Goal: Communication & Community: Answer question/provide support

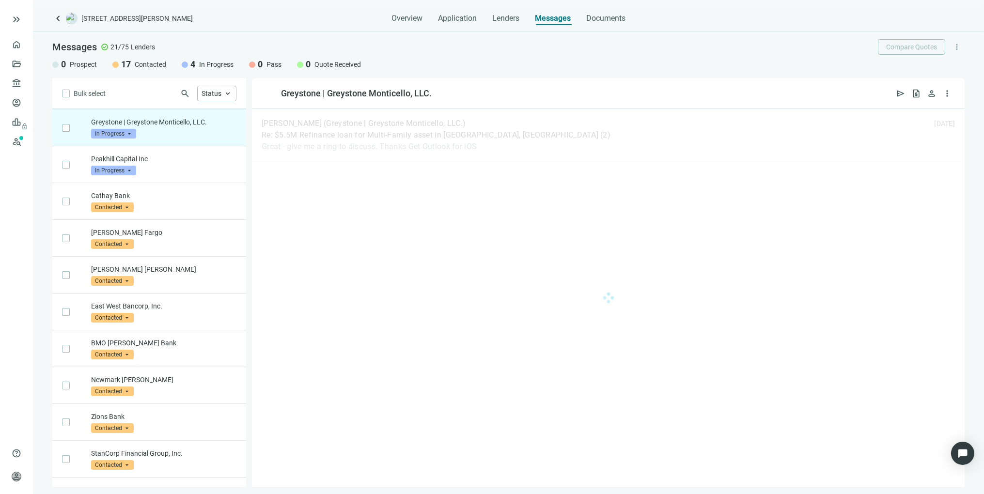
scroll to position [74, 0]
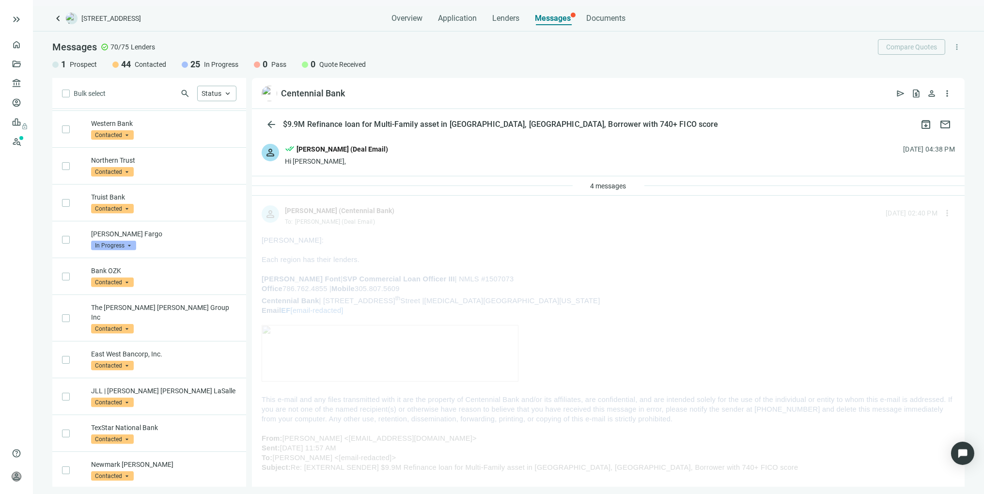
scroll to position [1811, 0]
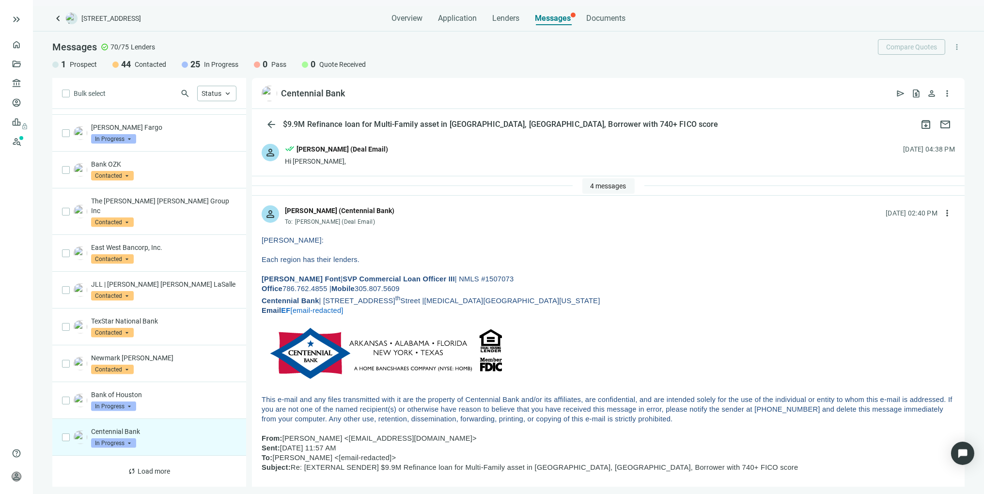
click at [619, 185] on span "4 messages" at bounding box center [609, 186] width 36 height 8
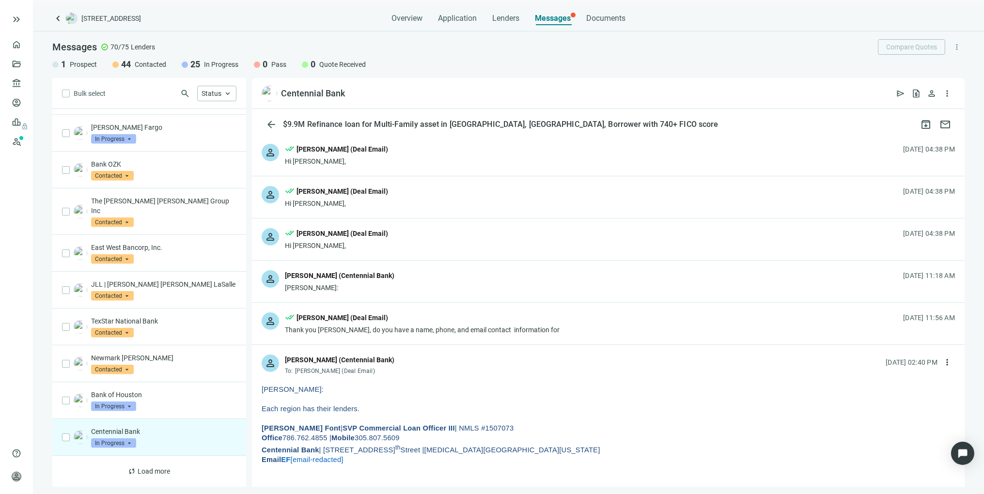
click at [425, 285] on div "person Eugene Font (Centennial Bank) Tony: 08.21.2025, 11:18 AM" at bounding box center [608, 282] width 713 height 42
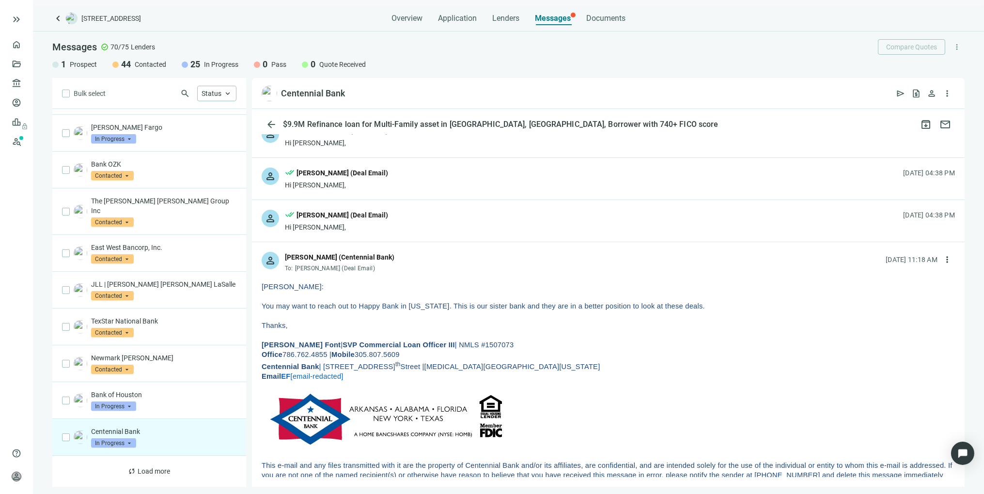
scroll to position [0, 0]
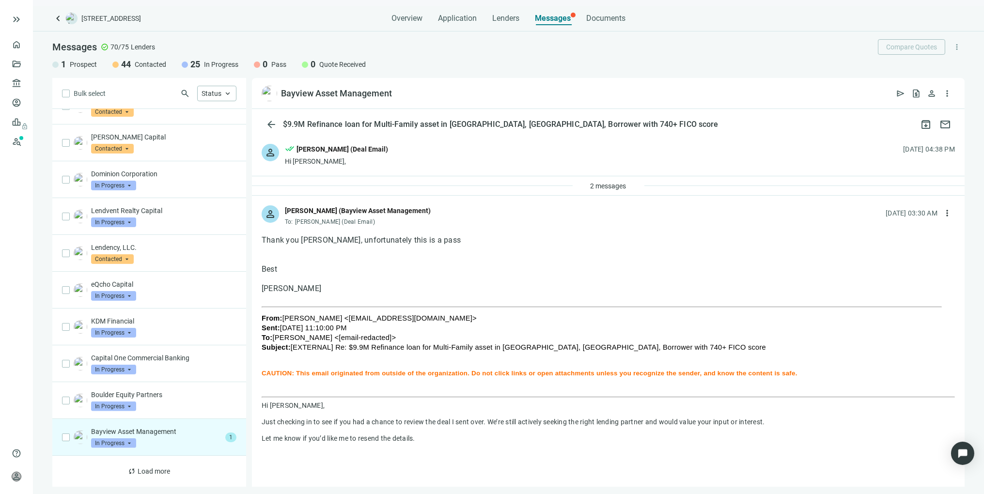
drag, startPoint x: 434, startPoint y: 207, endPoint x: 287, endPoint y: 215, distance: 147.5
click at [287, 215] on div "person Matthew Philip (Bayview Asset Management) To: Tony Baldwin (Deal Email) …" at bounding box center [608, 212] width 713 height 32
copy div "Matthew Philip (Bayview Asset Management)"
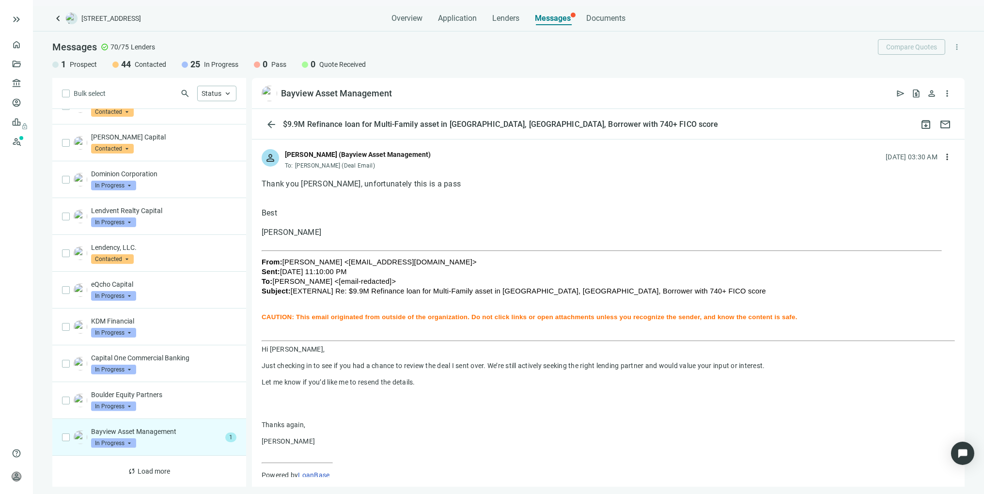
scroll to position [108, 0]
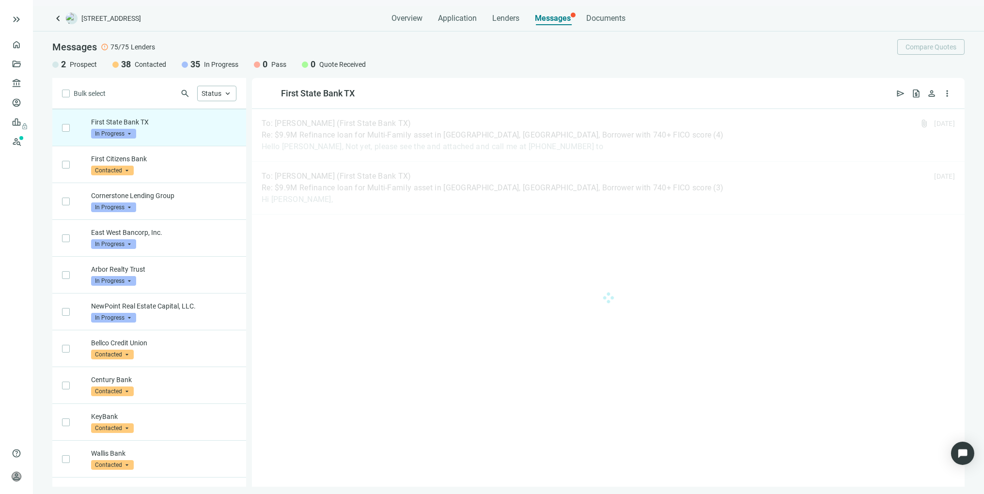
scroll to position [74, 0]
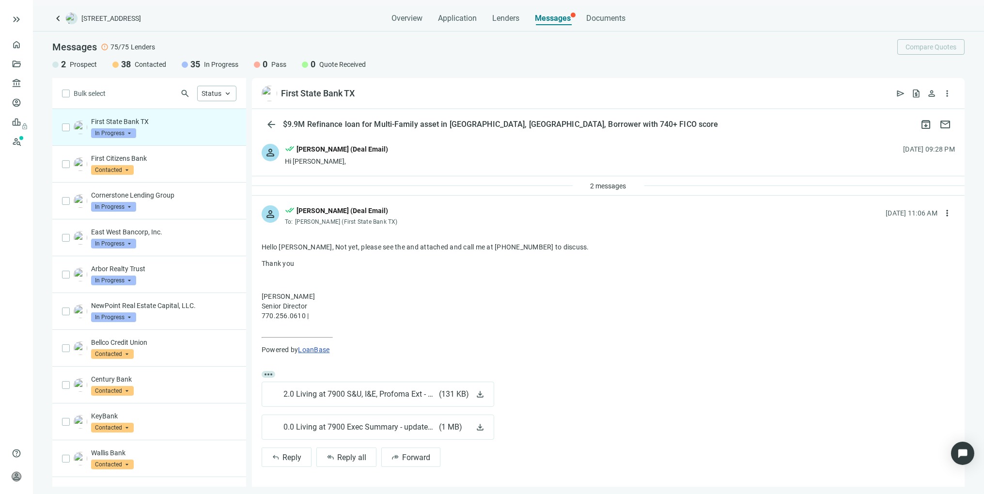
click at [469, 182] on div "2 messages" at bounding box center [608, 185] width 713 height 19
click at [469, 184] on div "2 messages" at bounding box center [608, 185] width 713 height 19
click at [472, 187] on div "2 messages" at bounding box center [608, 185] width 713 height 19
click at [488, 162] on div "person done_all Tony Baldwin (Deal Email) Hi Clint, 08.20.2025, 09:28 PM" at bounding box center [608, 155] width 713 height 42
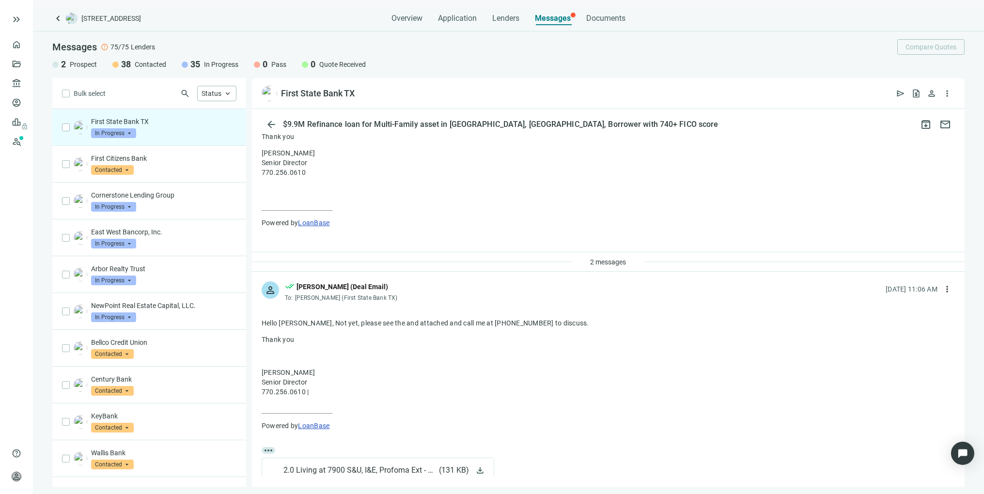
scroll to position [323, 0]
click at [527, 262] on div "2 messages" at bounding box center [608, 261] width 713 height 19
click at [597, 260] on span "2 messages" at bounding box center [609, 262] width 36 height 8
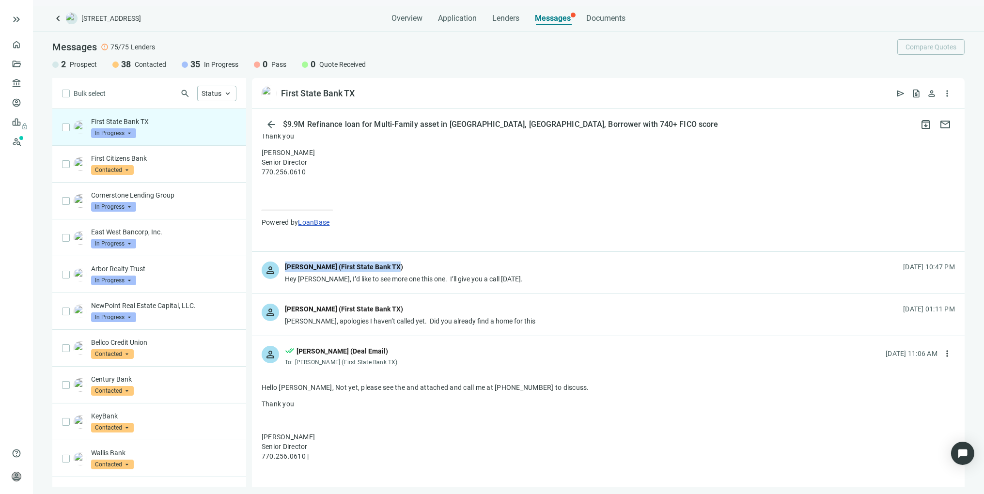
drag, startPoint x: 283, startPoint y: 264, endPoint x: 390, endPoint y: 262, distance: 106.1
click at [390, 262] on div "person Clint Savage (First State Bank TX) Hey Tony, I’d like to see more one th…" at bounding box center [608, 273] width 713 height 42
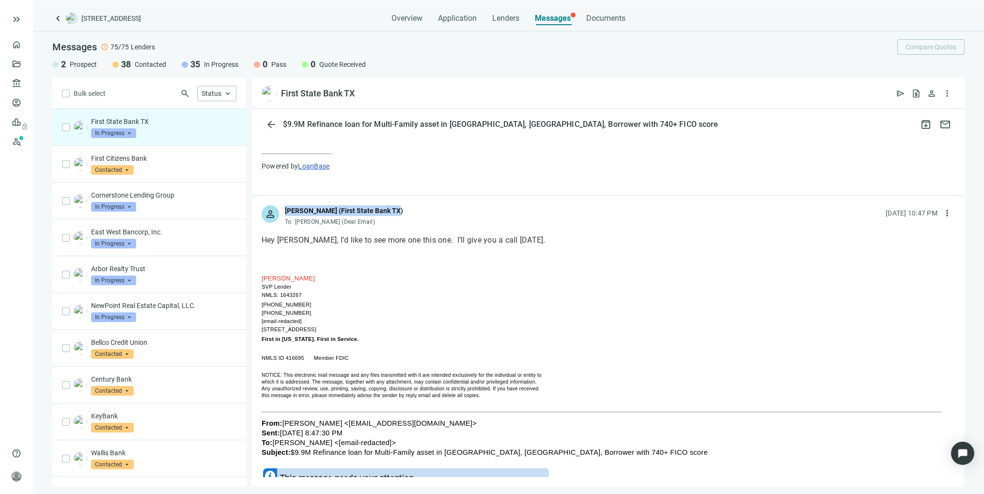
scroll to position [430, 0]
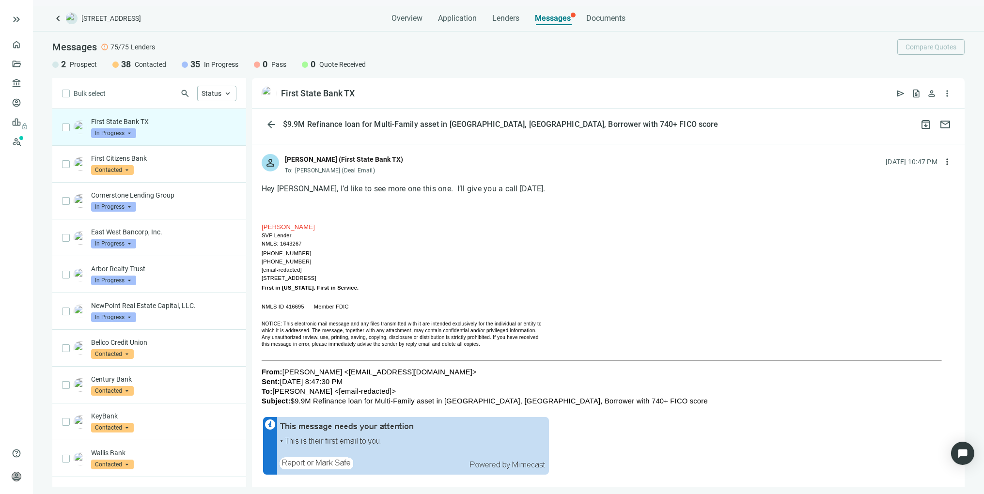
click at [307, 268] on td "[email-redacted]" at bounding box center [310, 270] width 97 height 8
drag, startPoint x: 302, startPoint y: 262, endPoint x: 282, endPoint y: 163, distance: 100.9
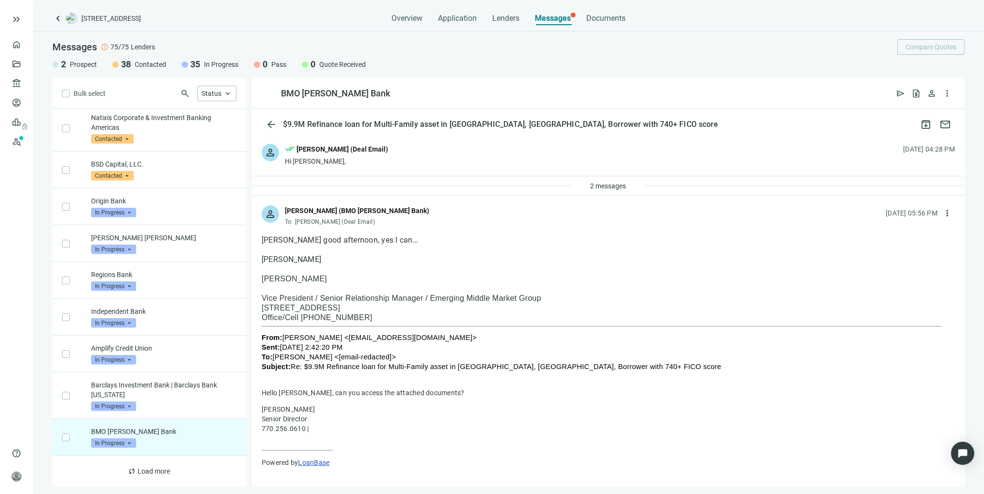
scroll to position [1987, 0]
click at [473, 162] on div "person done_all Tony Baldwin (Deal Email) Hi Ignacio, 08.18.2025, 04:28 PM" at bounding box center [608, 155] width 713 height 42
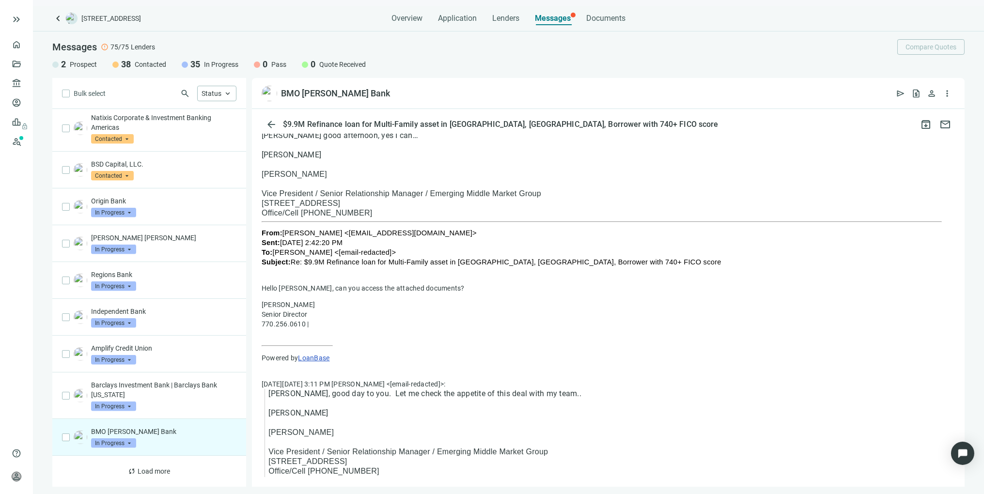
scroll to position [485, 0]
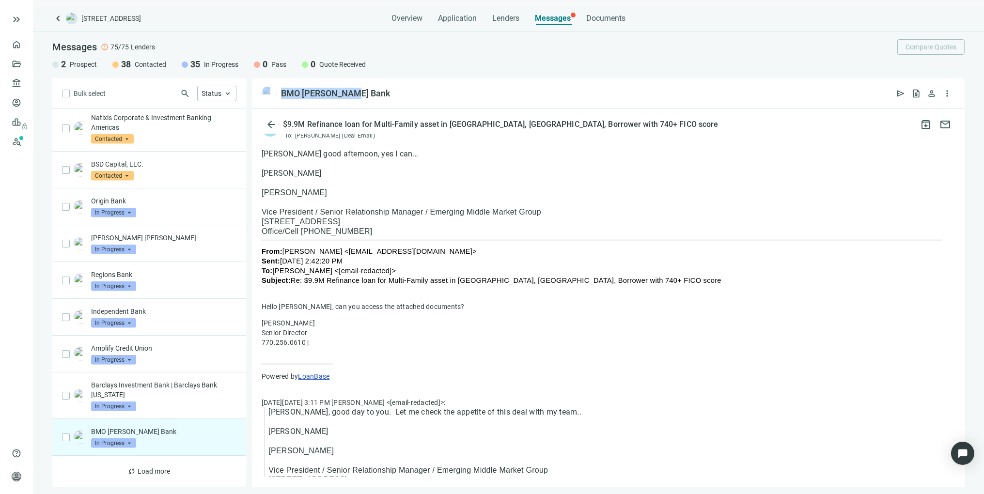
drag, startPoint x: 350, startPoint y: 91, endPoint x: 269, endPoint y: 90, distance: 80.9
click at [269, 90] on div "BMO Harris Bank open_in_new send request_quote person more_vert" at bounding box center [608, 93] width 713 height 31
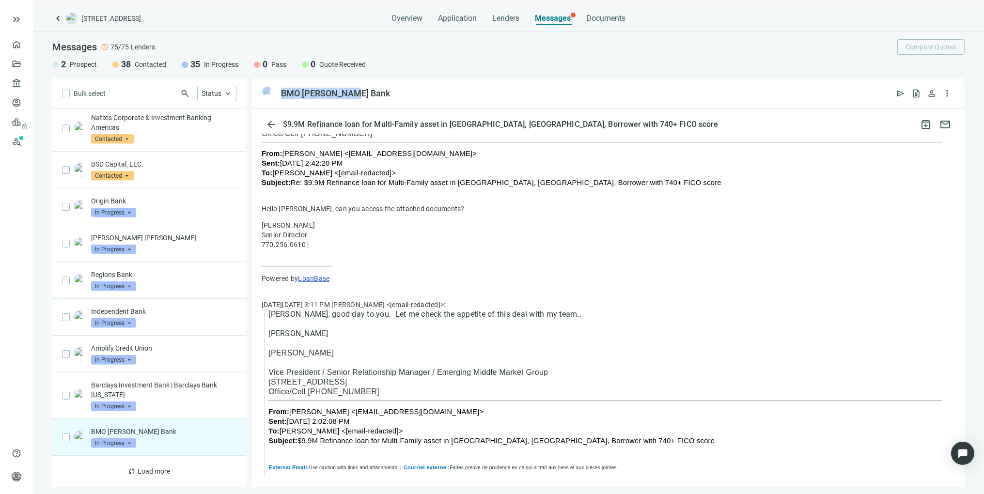
scroll to position [646, 0]
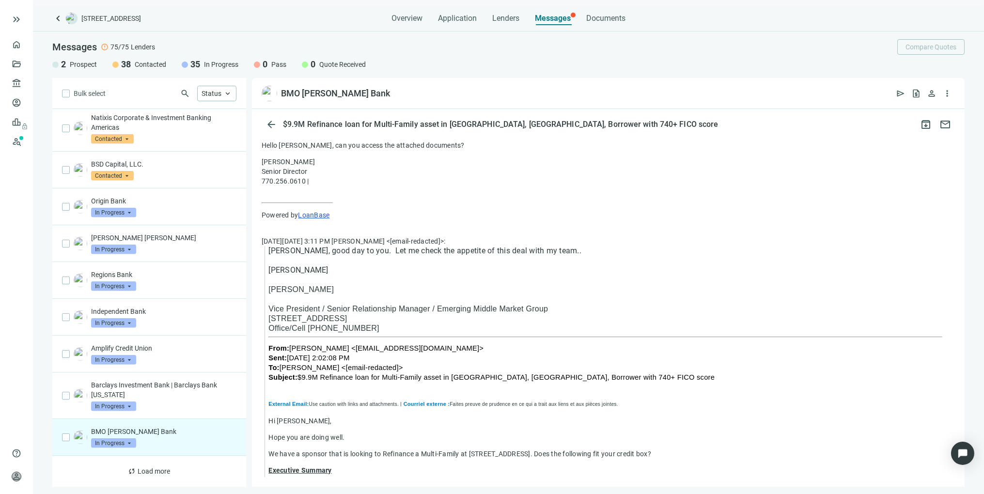
drag, startPoint x: 366, startPoint y: 330, endPoint x: 269, endPoint y: 288, distance: 105.9
click at [269, 288] on div "Ignacio Ramirez Vice President / Senior Relationship Manager / Emerging Middle …" at bounding box center [611, 309] width 687 height 48
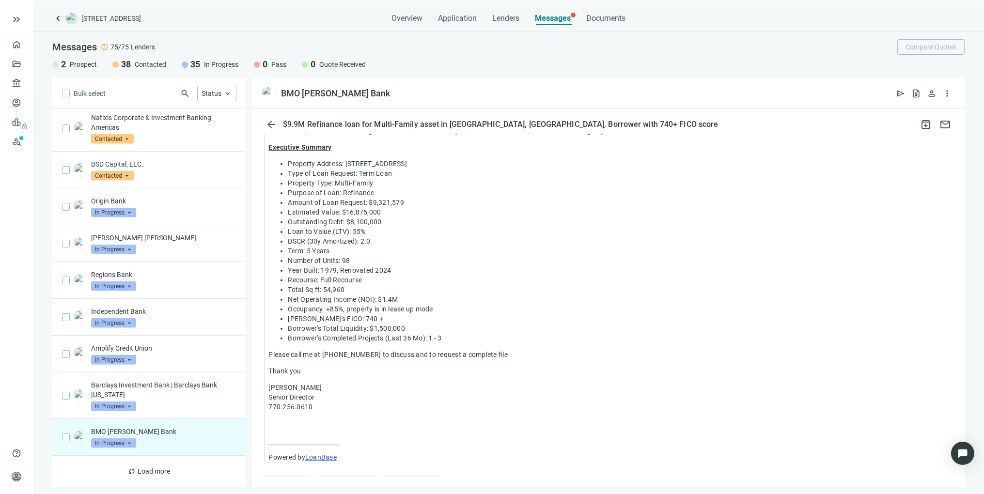
scroll to position [998, 0]
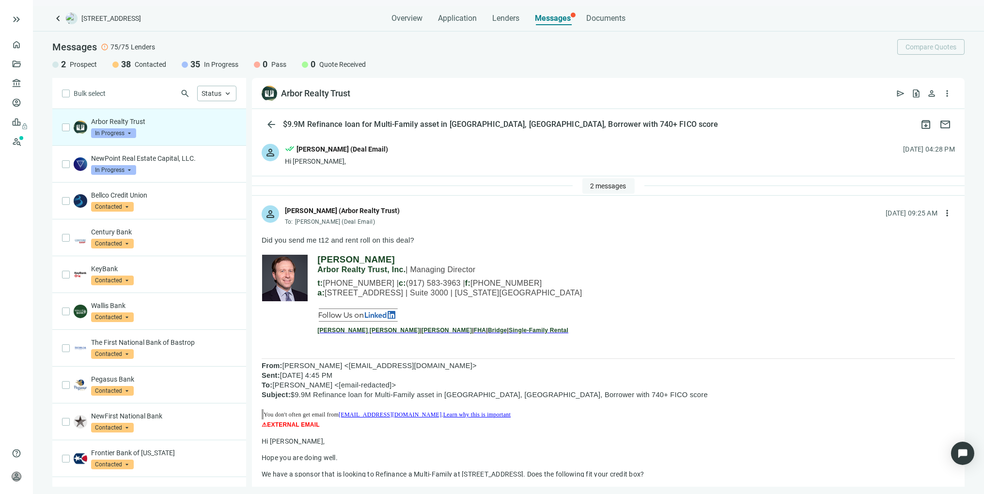
click at [612, 185] on span "2 messages" at bounding box center [609, 186] width 36 height 8
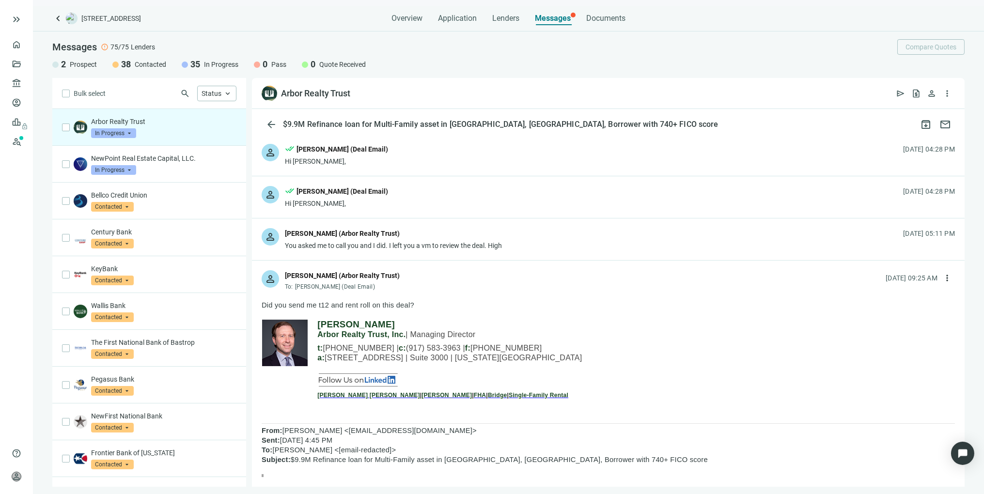
click at [495, 244] on div "You asked me to call you and I did. I left you a vm to review the deal. High" at bounding box center [393, 246] width 217 height 10
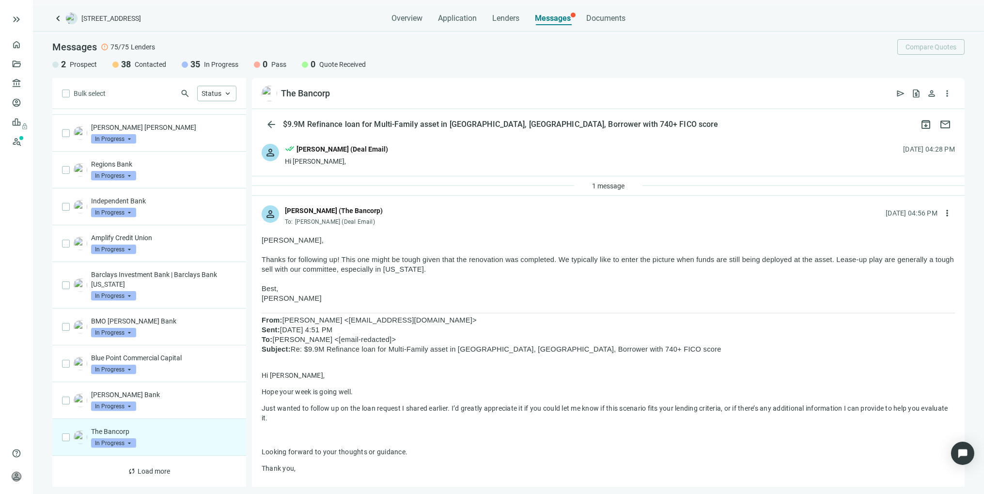
click at [310, 164] on div "Hi [PERSON_NAME]," at bounding box center [336, 161] width 103 height 10
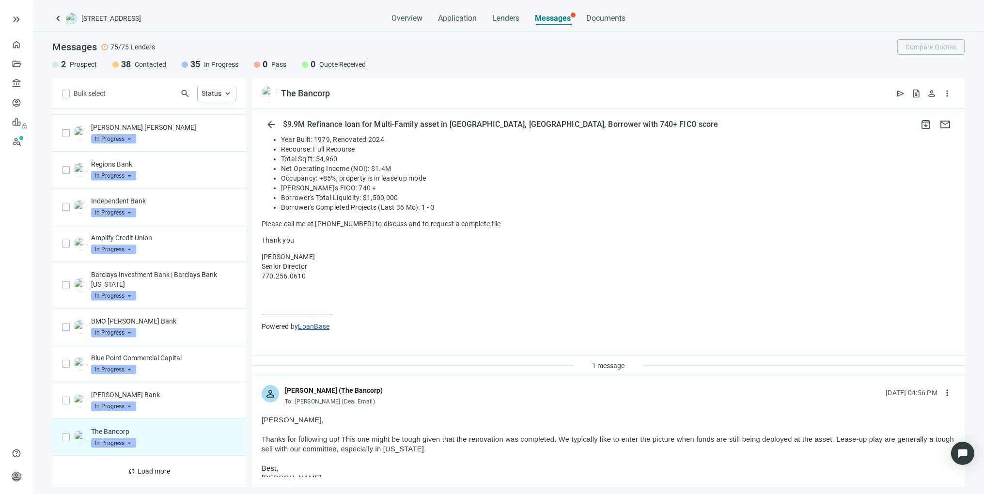
scroll to position [215, 0]
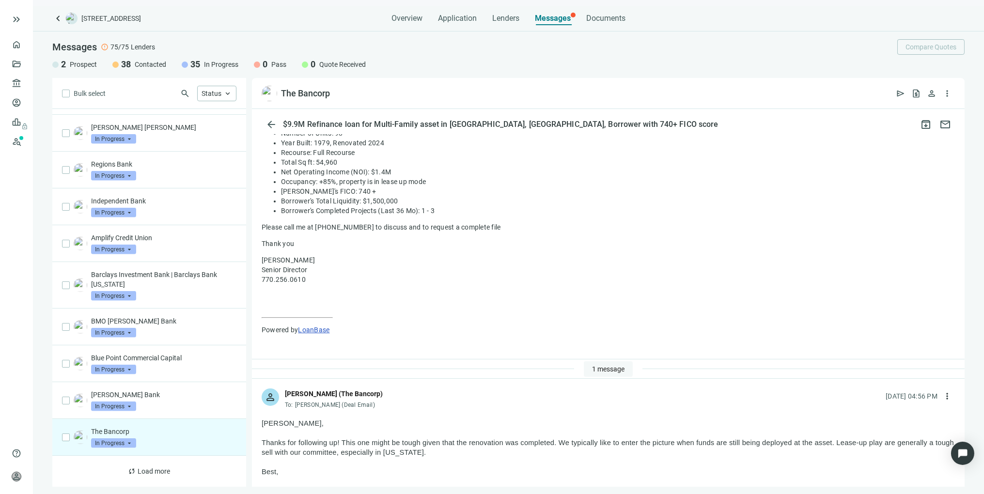
click at [620, 369] on button "1 message" at bounding box center [608, 369] width 49 height 16
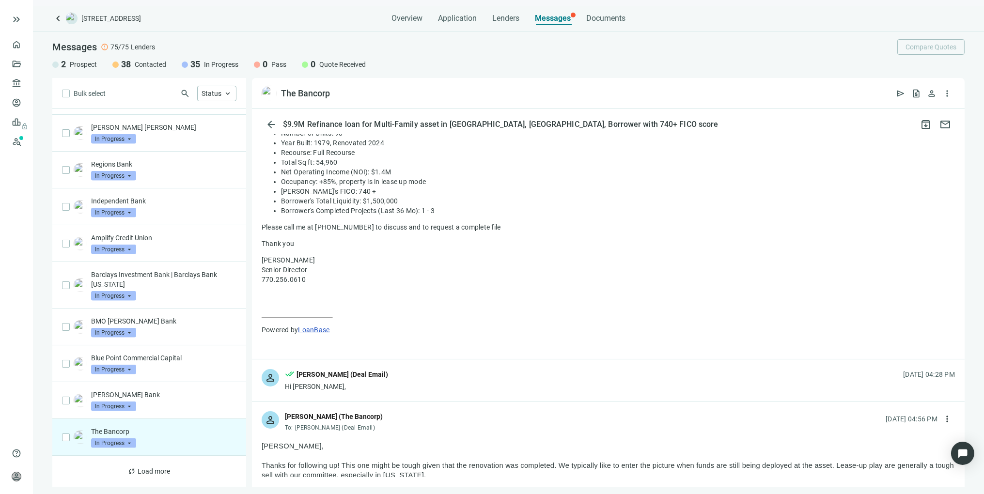
click at [460, 392] on div "person done_all Tony Baldwin (Deal Email) Hi Morgan, 08.19.2025, 04:28 PM" at bounding box center [608, 381] width 713 height 42
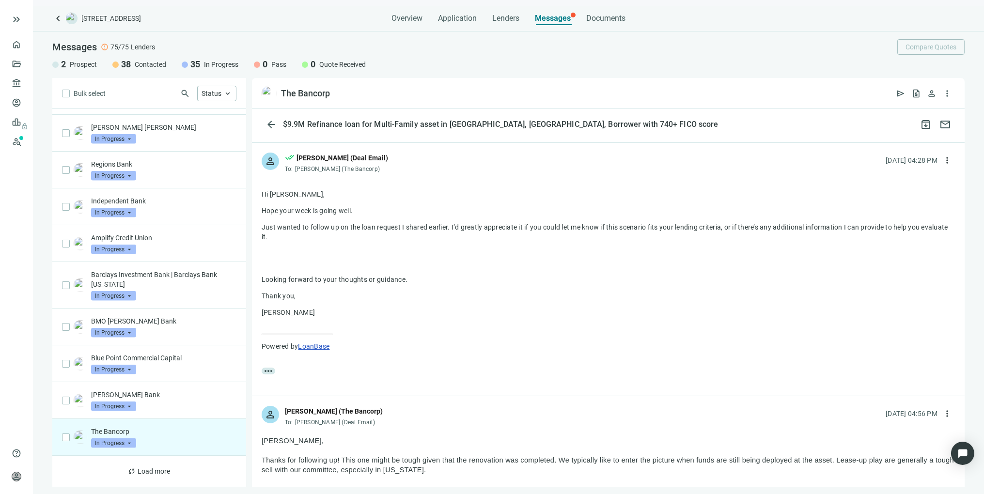
scroll to position [430, 0]
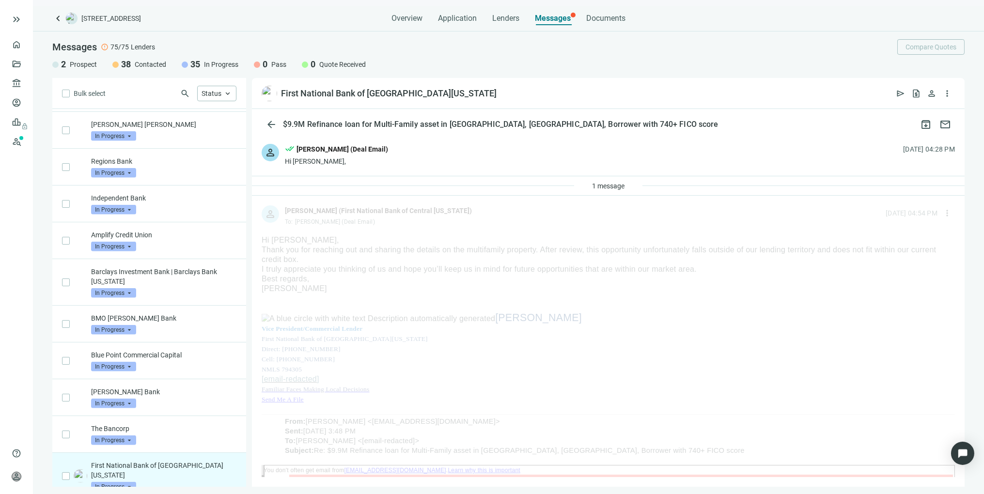
scroll to position [2135, 0]
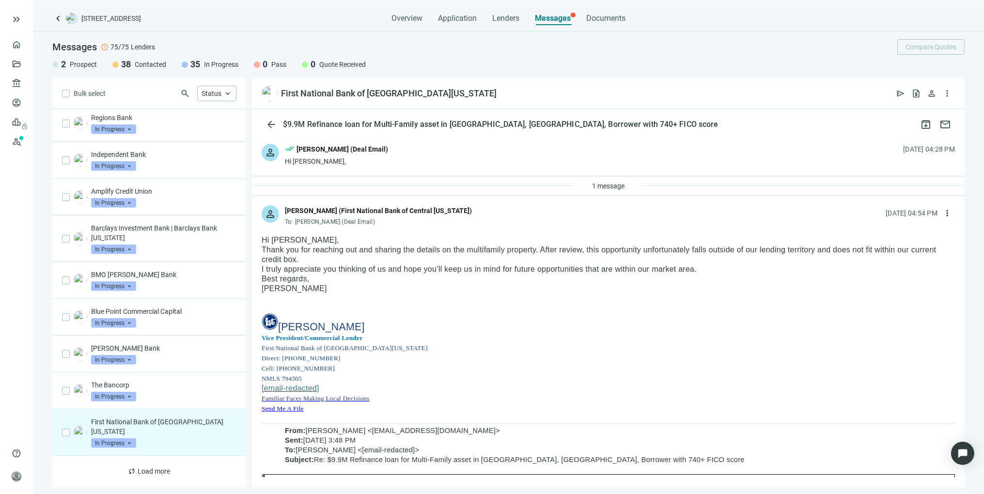
drag, startPoint x: 388, startPoint y: 345, endPoint x: 341, endPoint y: 340, distance: 47.2
click at [341, 340] on div "Regina Martinez Vice President/Commercial Lender First National Bank of Central…" at bounding box center [608, 368] width 693 height 110
drag, startPoint x: 327, startPoint y: 367, endPoint x: 271, endPoint y: 325, distance: 69.5
click at [271, 325] on div "Regina Martinez Vice President/Commercial Lender First National Bank of Central…" at bounding box center [608, 368] width 693 height 110
drag, startPoint x: 302, startPoint y: 280, endPoint x: 273, endPoint y: 275, distance: 29.6
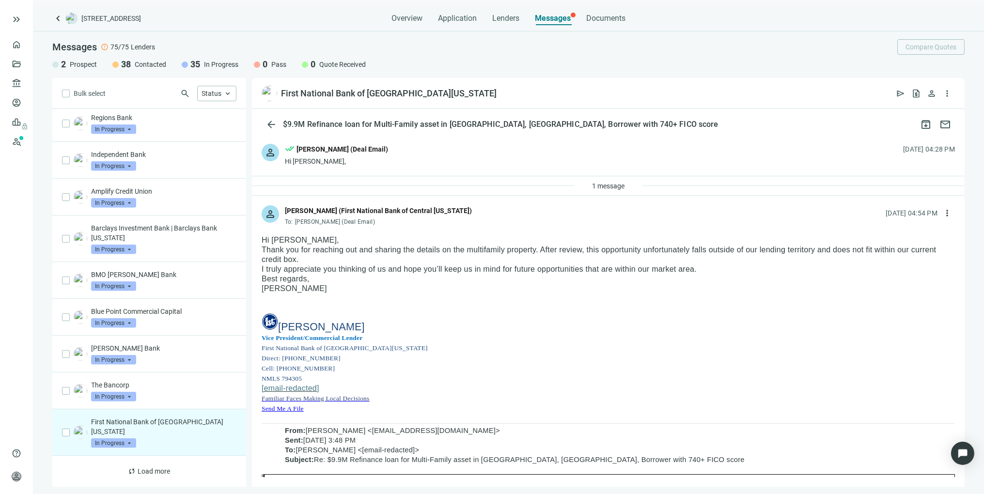
click at [273, 275] on p "Best regards, Regina" at bounding box center [608, 283] width 693 height 19
drag, startPoint x: 288, startPoint y: 284, endPoint x: 252, endPoint y: 242, distance: 55.0
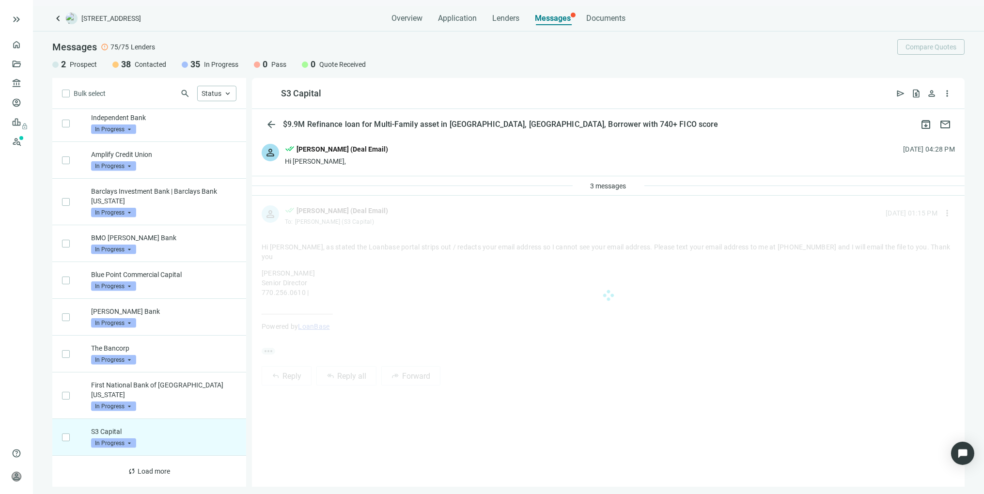
scroll to position [2172, 0]
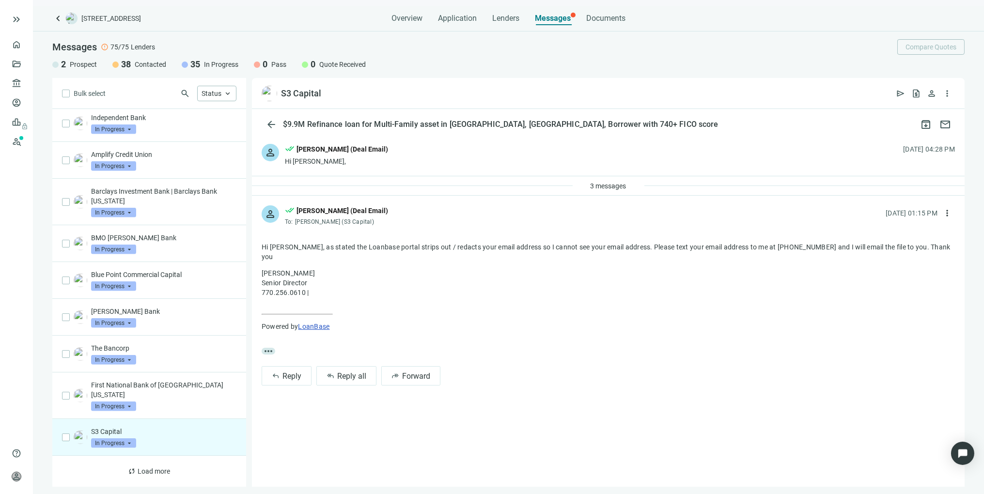
click at [561, 188] on div "3 messages" at bounding box center [608, 185] width 713 height 19
click at [591, 184] on span "3 messages" at bounding box center [609, 186] width 36 height 8
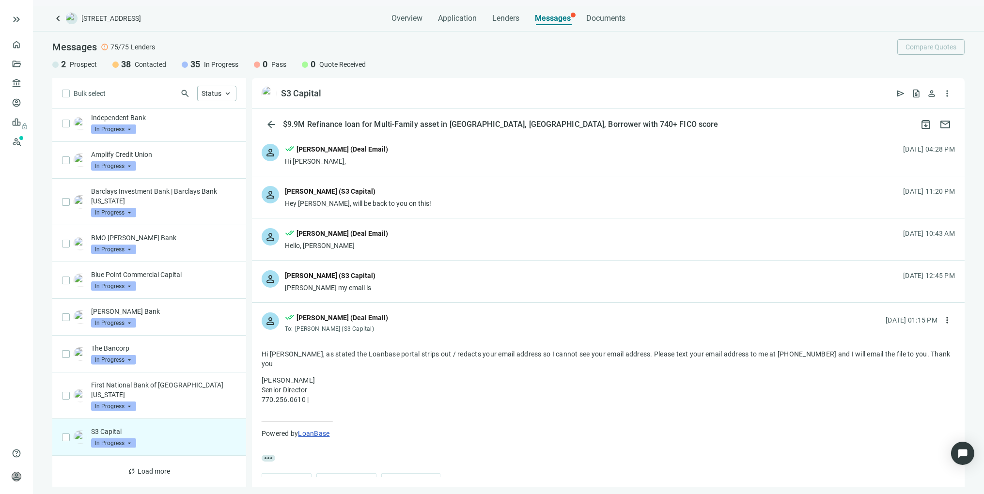
click at [462, 294] on div "person Shawn Safdie (S3 Capital) Tony my email is 08.19.2025, 12:45 PM" at bounding box center [608, 282] width 713 height 42
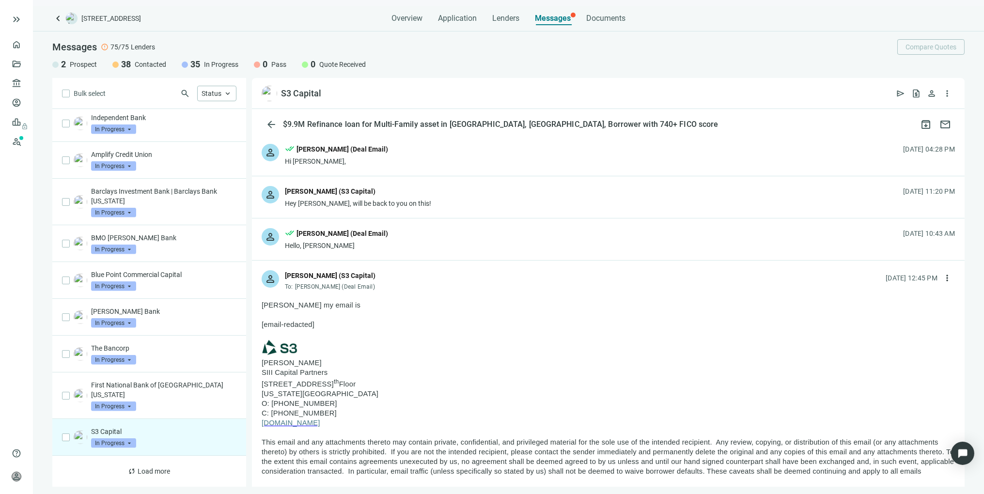
click at [313, 427] on span "www.s3cap.com" at bounding box center [291, 423] width 59 height 8
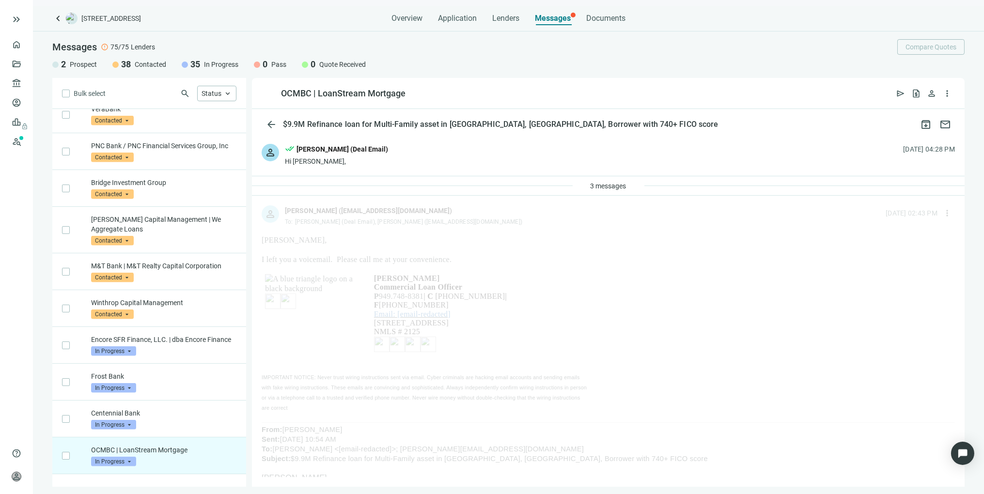
scroll to position [1415, 0]
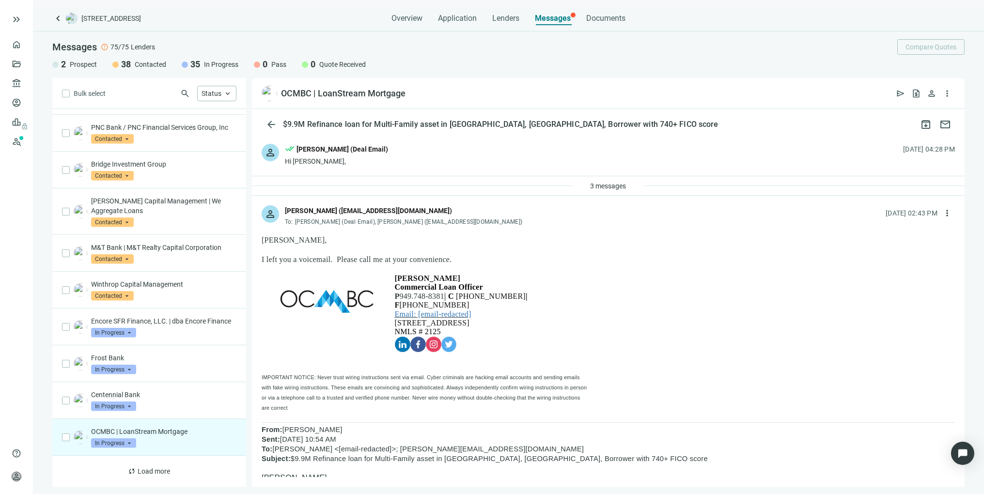
click at [563, 183] on div "3 messages" at bounding box center [608, 185] width 713 height 19
click at [592, 185] on span "3 messages" at bounding box center [609, 186] width 36 height 8
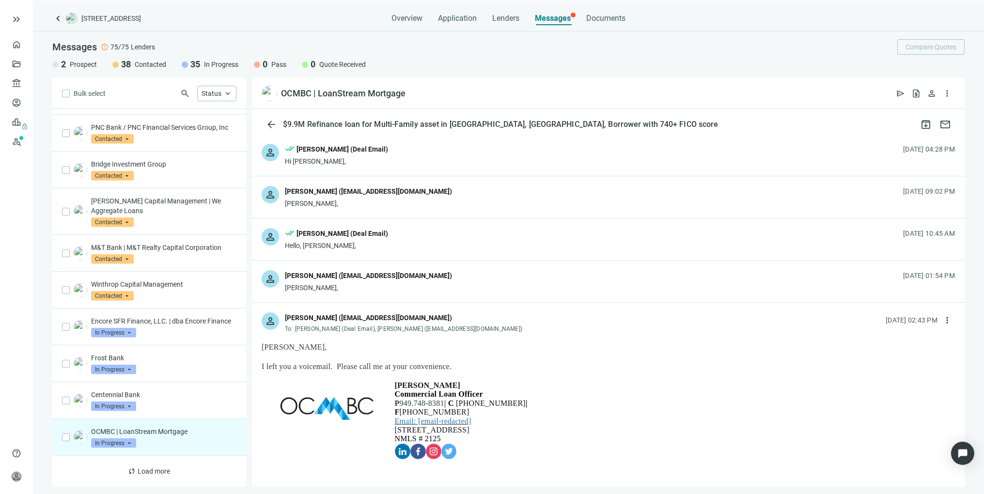
click at [456, 202] on div "person [PERSON_NAME] ([EMAIL_ADDRESS][DOMAIN_NAME]) [PERSON_NAME], [DATE] 09:02…" at bounding box center [608, 197] width 713 height 42
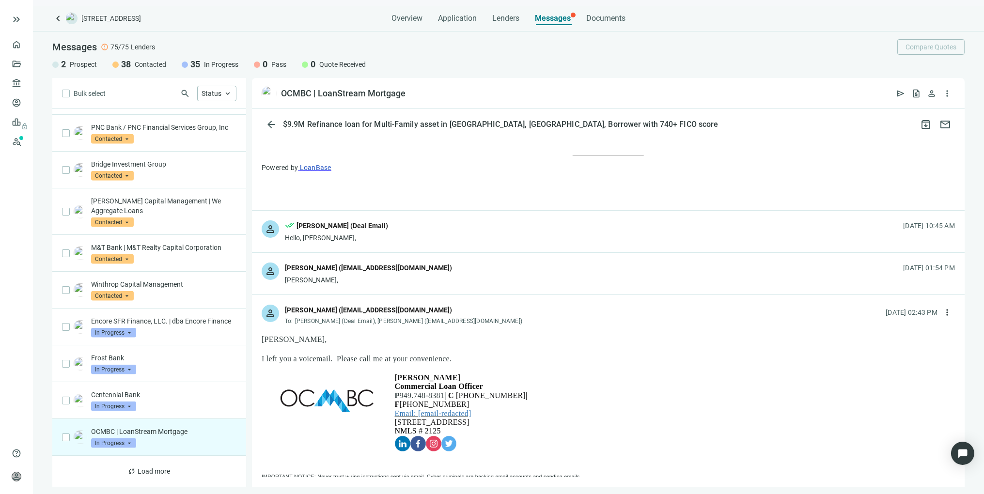
scroll to position [700, 0]
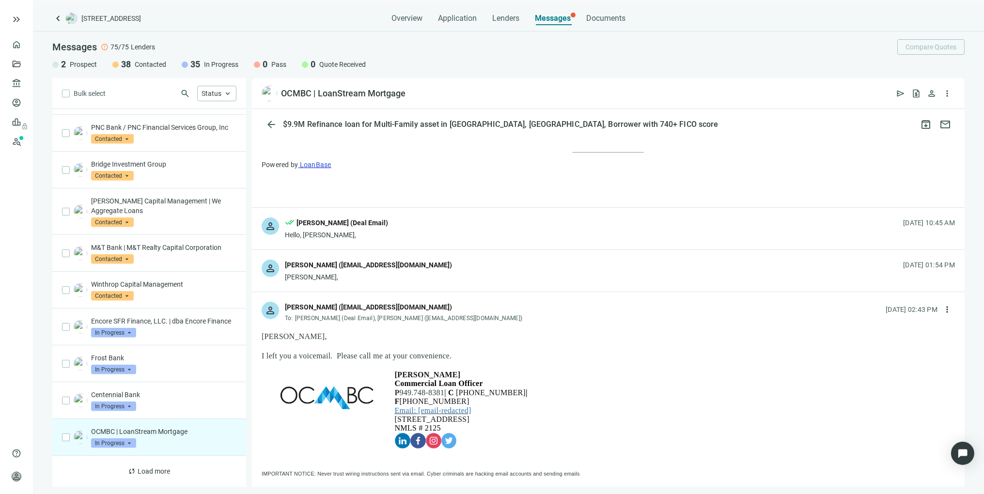
click at [400, 266] on div "person [PERSON_NAME] ([EMAIL_ADDRESS][DOMAIN_NAME]) [PERSON_NAME], [DATE] 01:54…" at bounding box center [608, 271] width 713 height 42
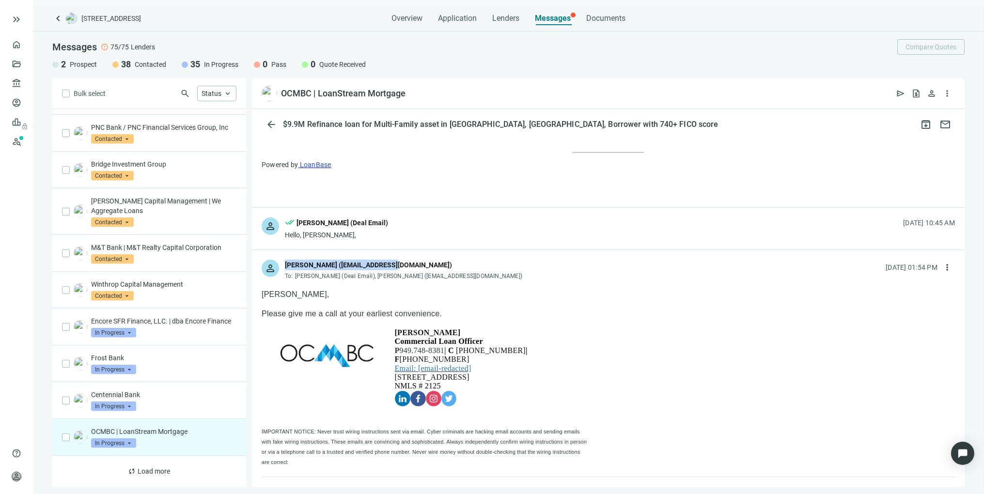
drag, startPoint x: 397, startPoint y: 264, endPoint x: 286, endPoint y: 265, distance: 111.0
click at [286, 265] on div "[PERSON_NAME] ([EMAIL_ADDRESS][DOMAIN_NAME])" at bounding box center [405, 266] width 240 height 13
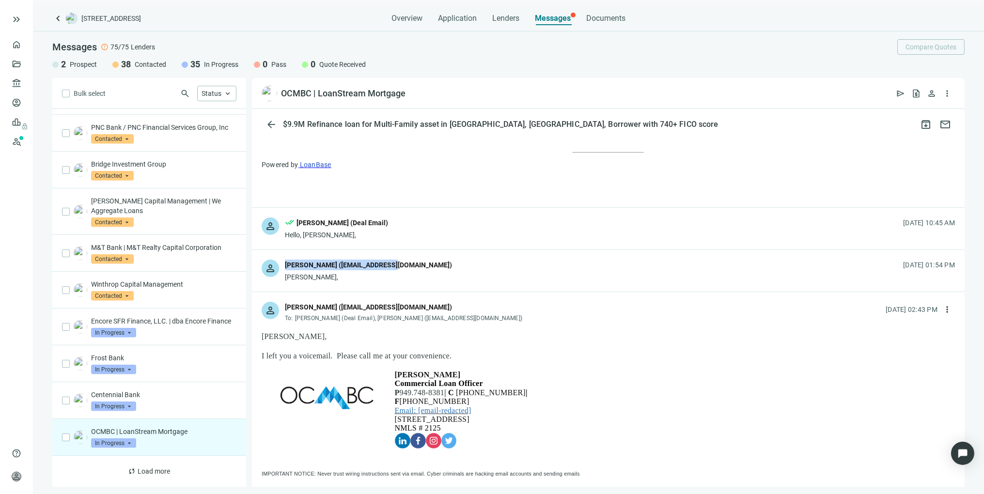
copy div "[PERSON_NAME] ([EMAIL_ADDRESS][DOMAIN_NAME])"
drag, startPoint x: 506, startPoint y: 393, endPoint x: 398, endPoint y: 393, distance: 108.5
click at [398, 393] on p "P 949.748-8381 | C [PHONE_NUMBER] | F [PHONE_NUMBER]" at bounding box center [481, 398] width 173 height 18
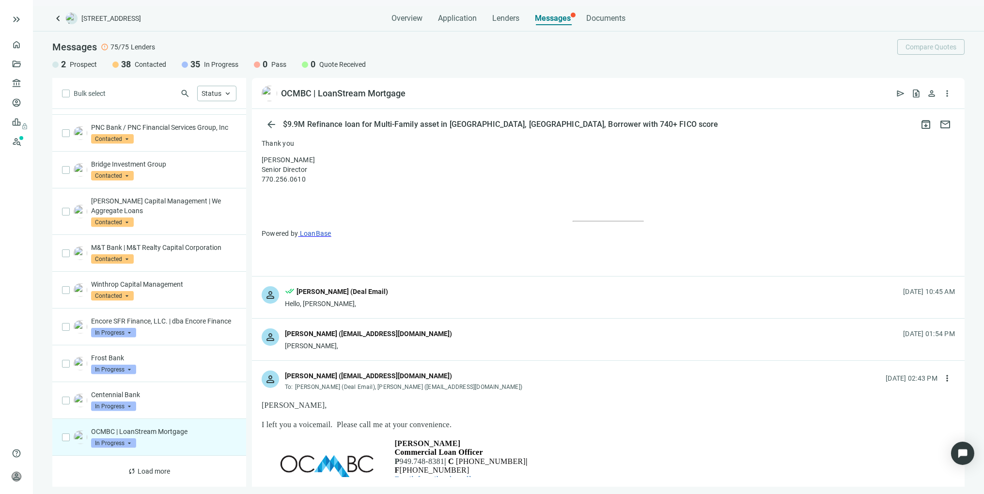
scroll to position [646, 0]
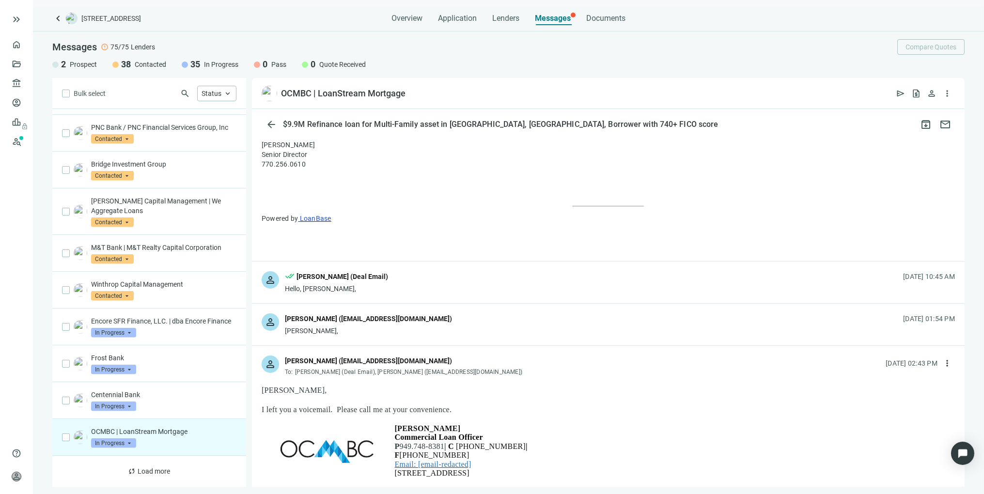
click at [567, 327] on div "person [PERSON_NAME] ([EMAIL_ADDRESS][DOMAIN_NAME]) [PERSON_NAME], [DATE] 01:54…" at bounding box center [608, 325] width 713 height 42
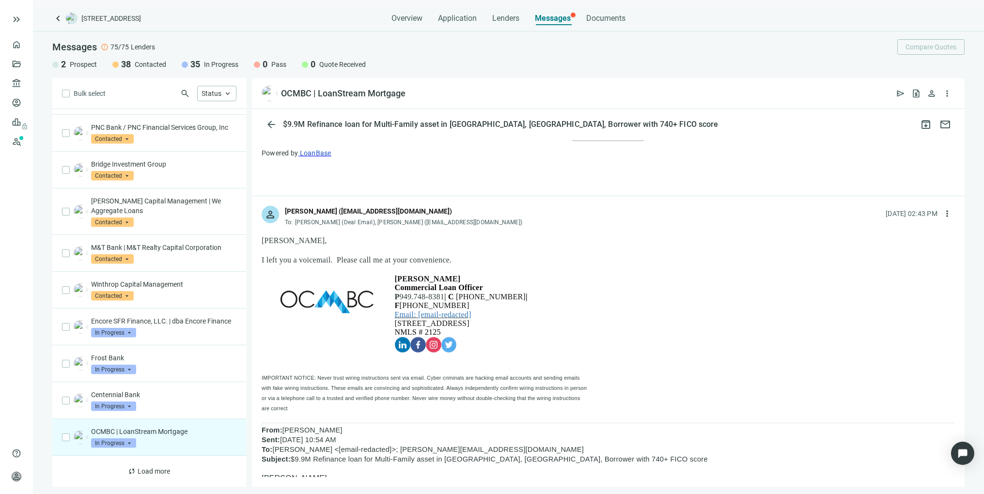
scroll to position [1669, 0]
